Goal: Find specific page/section: Find specific page/section

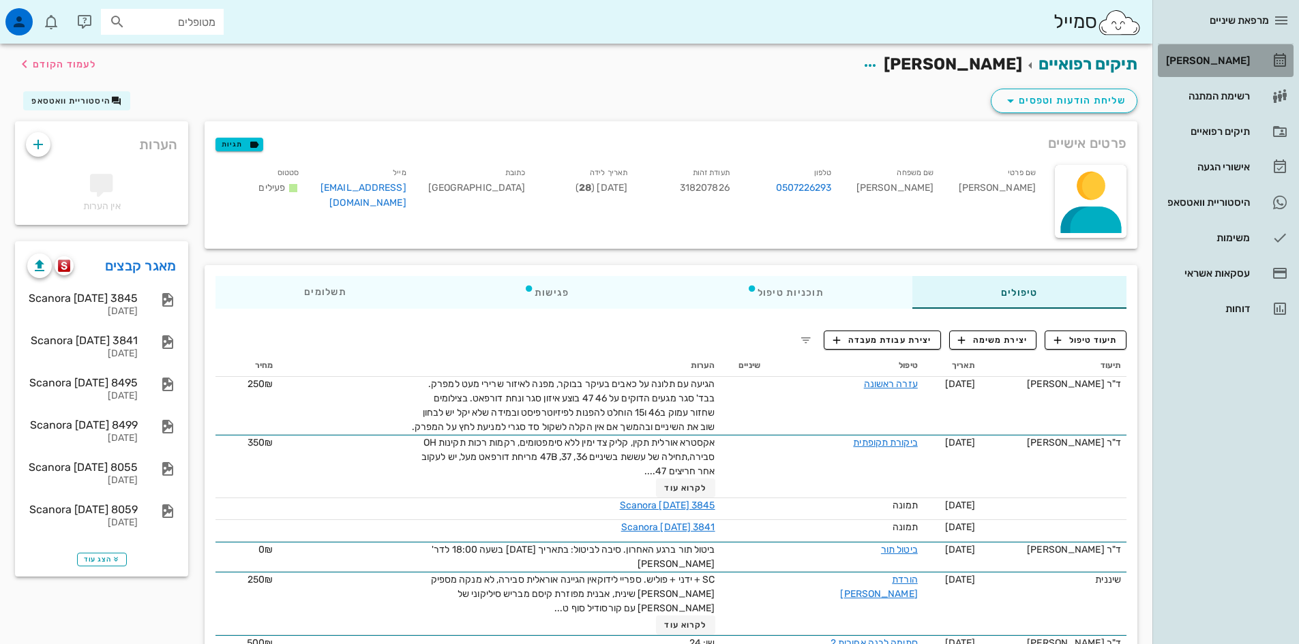
click at [1206, 54] on div "[PERSON_NAME]" at bounding box center [1206, 61] width 87 height 22
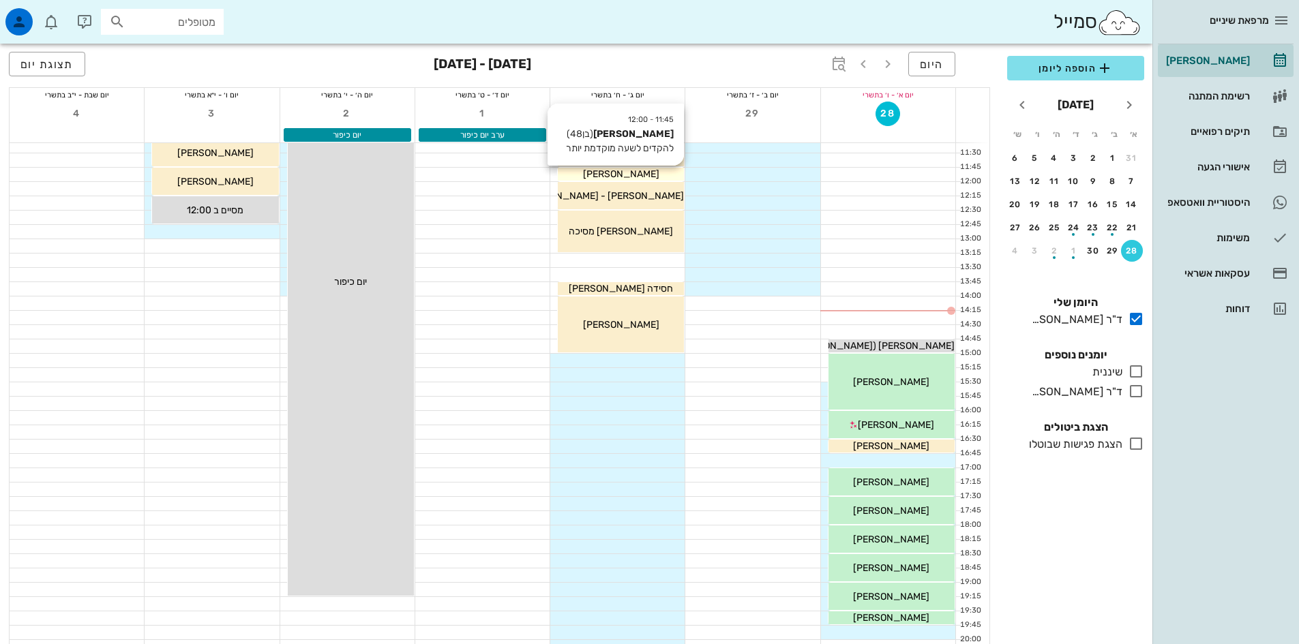
scroll to position [341, 0]
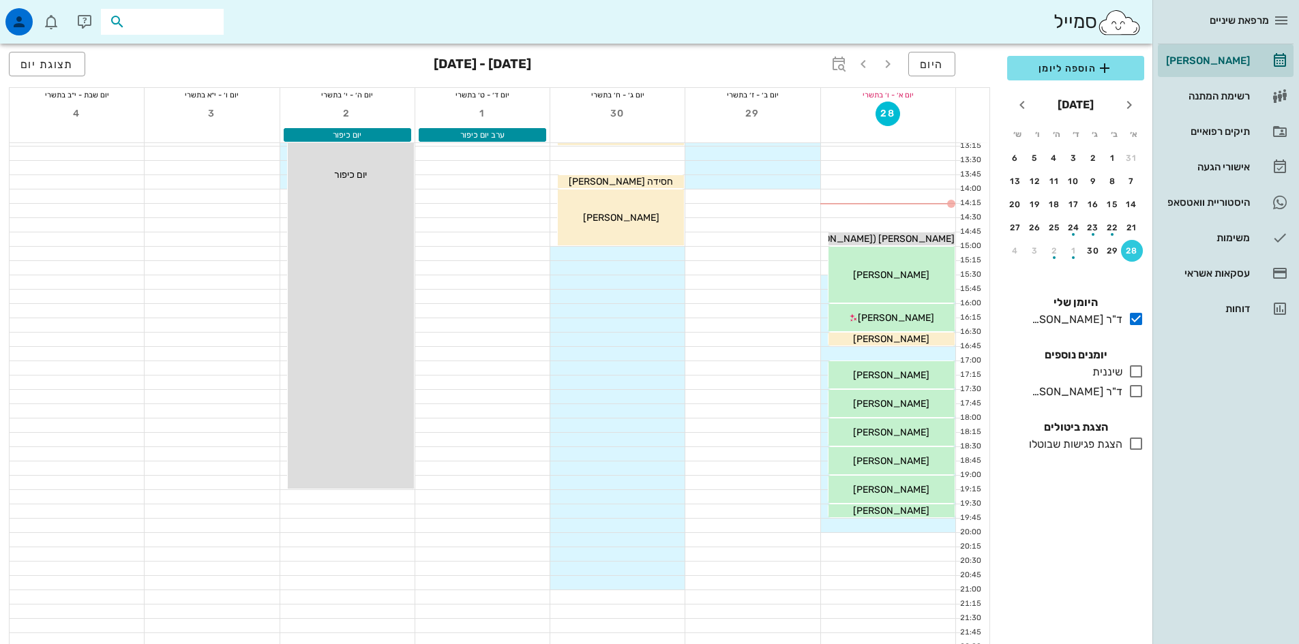
drag, startPoint x: 200, startPoint y: 16, endPoint x: 220, endPoint y: -2, distance: 26.6
click at [220, 0] on html "מרפאת שיניים [PERSON_NAME] רשימת המתנה תיקים רפואיים אישורי הגעה היסטוריית וואט…" at bounding box center [649, 210] width 1299 height 1103
click at [197, 22] on input "text" at bounding box center [171, 22] width 87 height 18
type input "e"
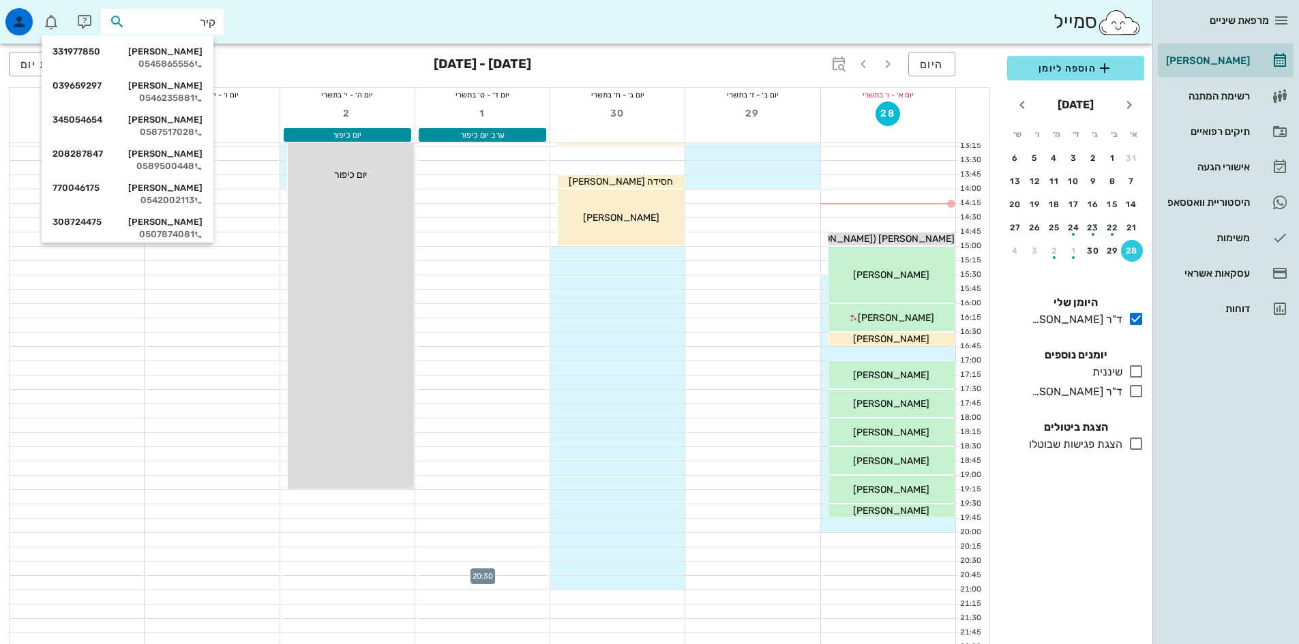
type input "קירי"
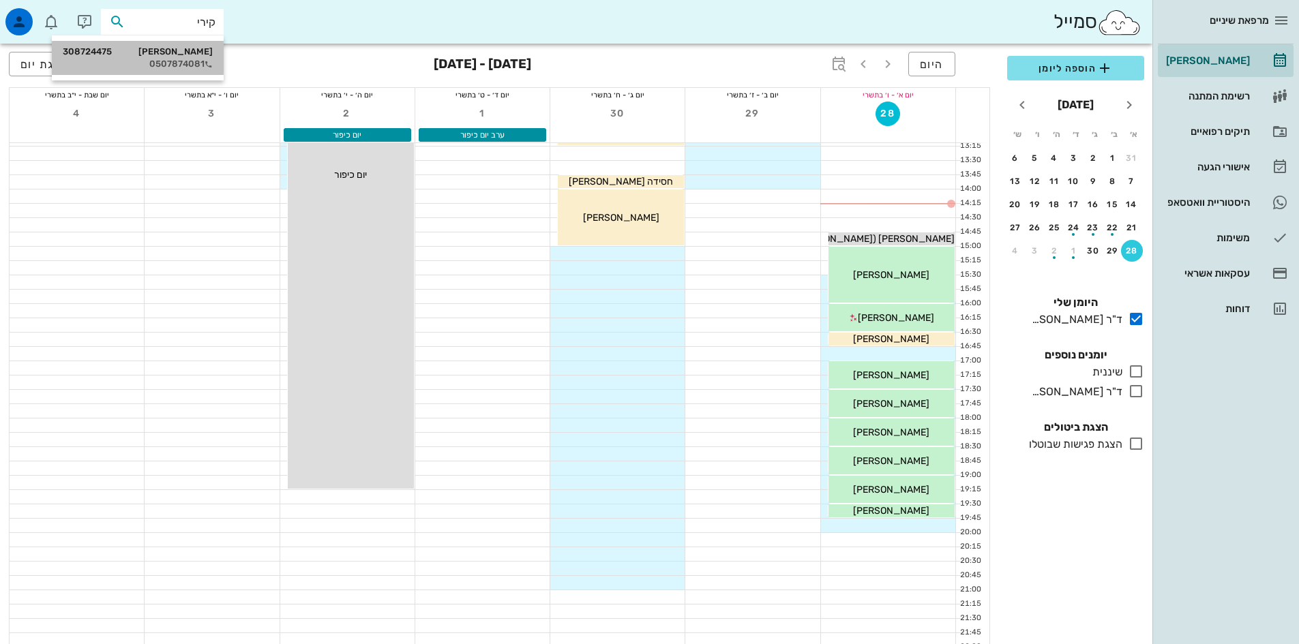
click at [185, 57] on div "[PERSON_NAME] 308724475" at bounding box center [138, 51] width 150 height 11
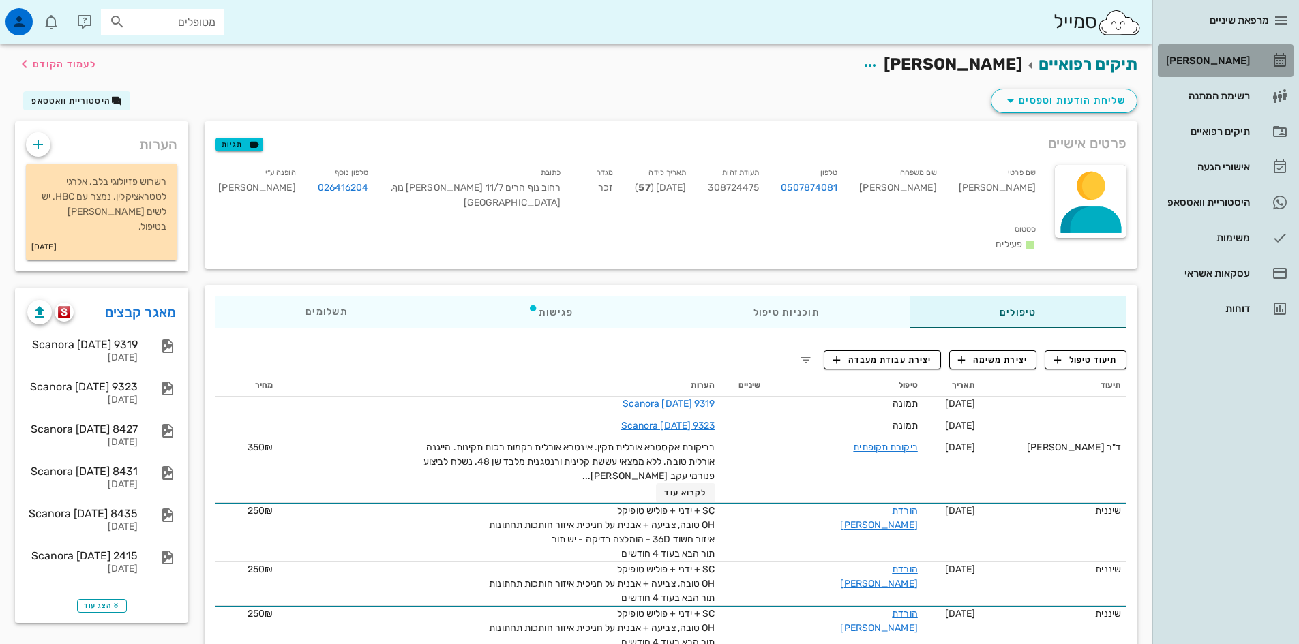
click at [1214, 65] on div "[PERSON_NAME]" at bounding box center [1206, 60] width 87 height 11
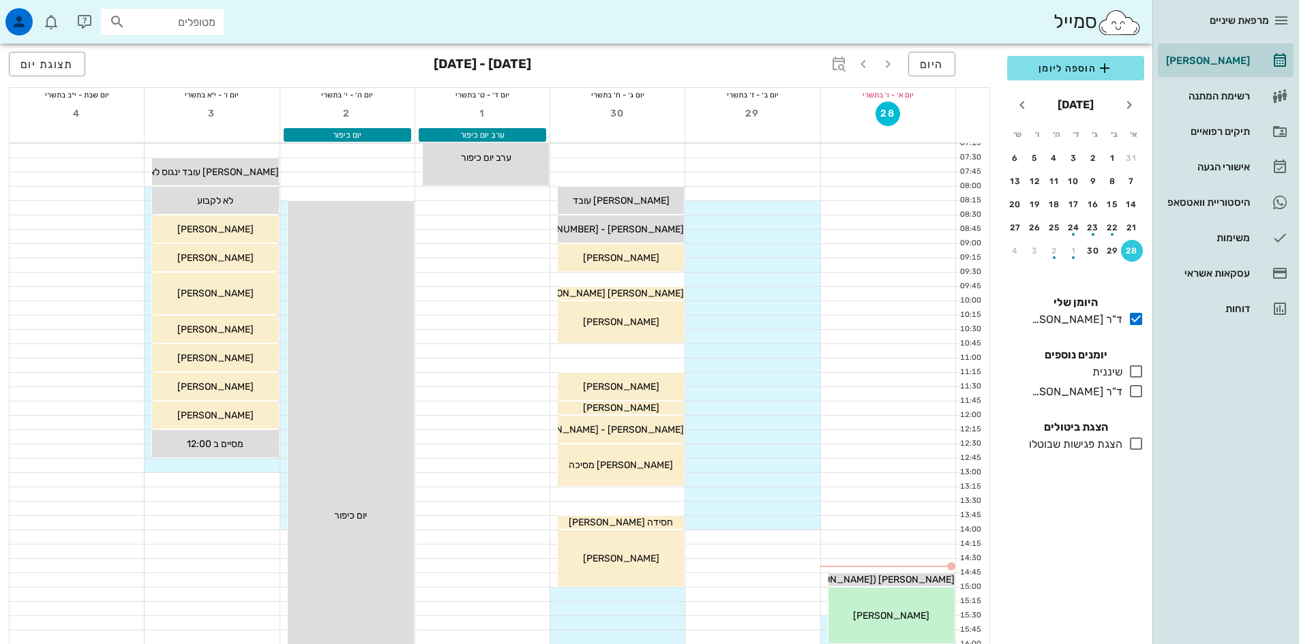
scroll to position [409, 0]
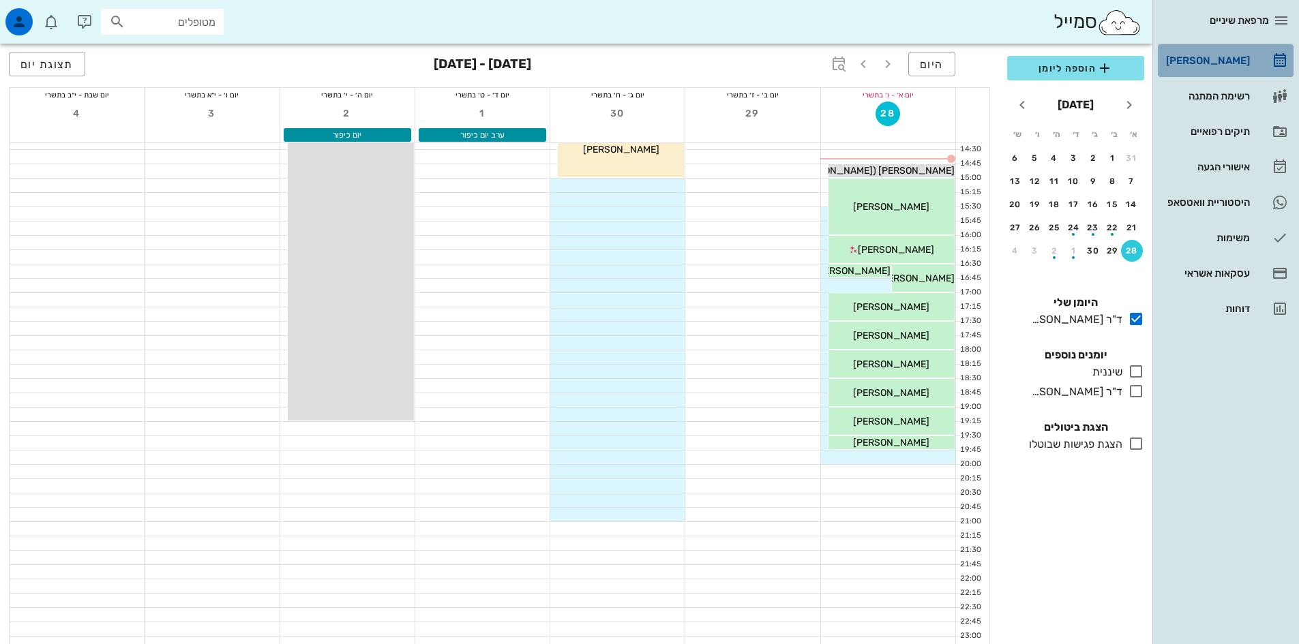
click at [1232, 60] on div "[PERSON_NAME]" at bounding box center [1206, 60] width 87 height 11
